Goal: Check status: Check status

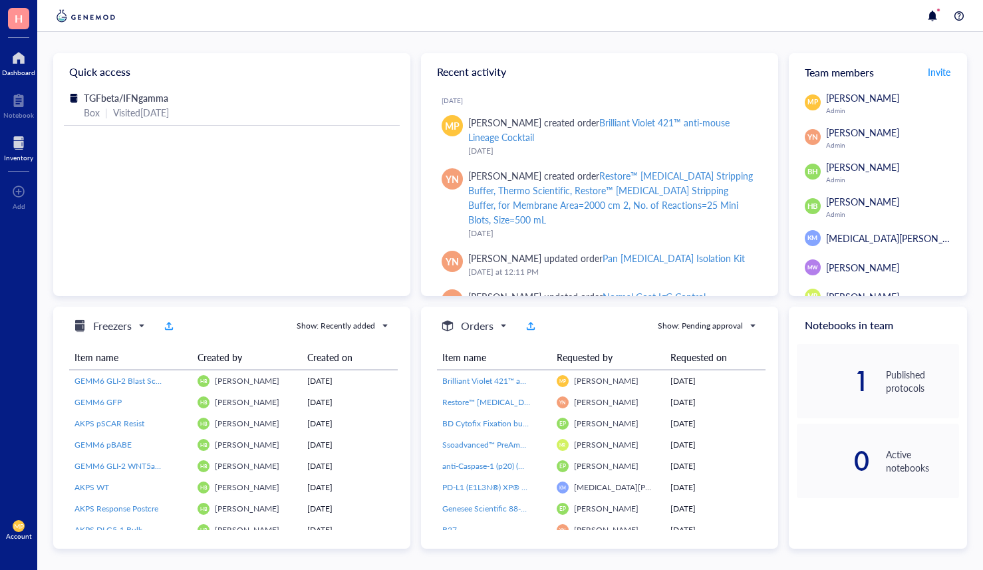
click at [10, 152] on div at bounding box center [18, 142] width 29 height 21
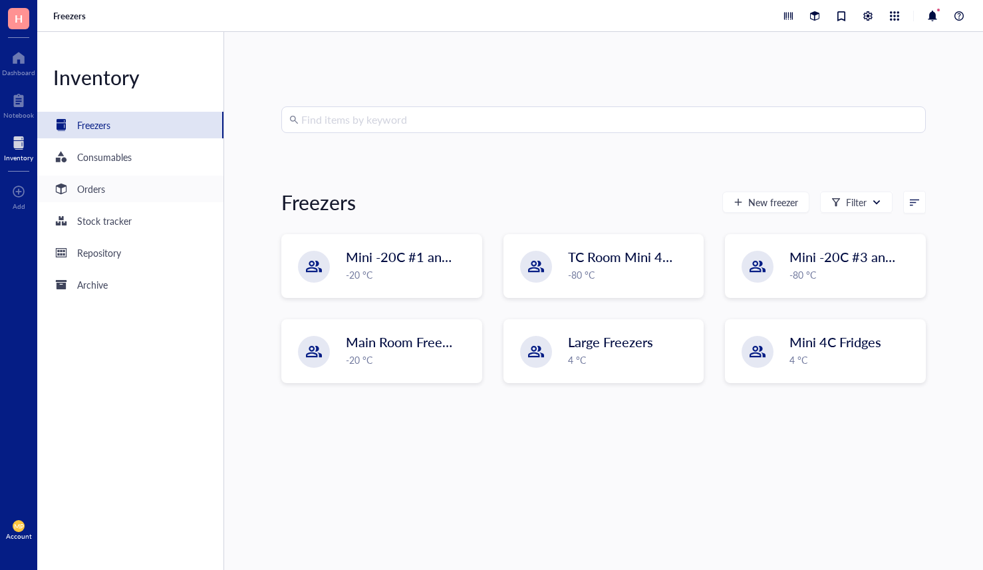
click at [92, 183] on div "Orders" at bounding box center [91, 188] width 28 height 15
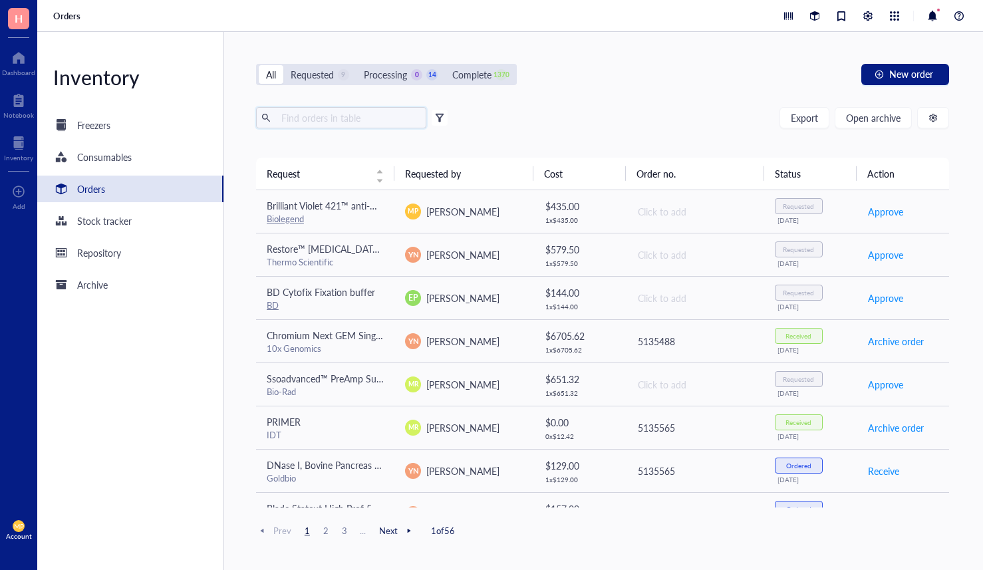
click at [301, 117] on input "text" at bounding box center [348, 118] width 145 height 20
type input "HRP"
